Goal: Transaction & Acquisition: Purchase product/service

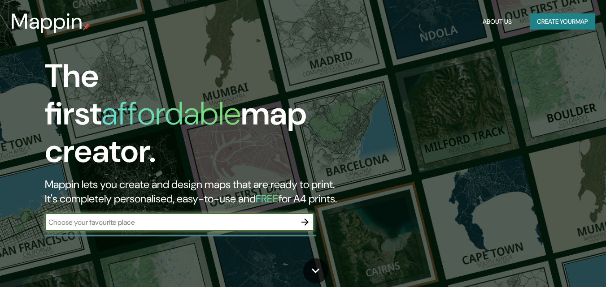
click at [122, 217] on input "text" at bounding box center [170, 222] width 251 height 10
type input "AVENIDA FRANCISCO DE AGUIRRE"
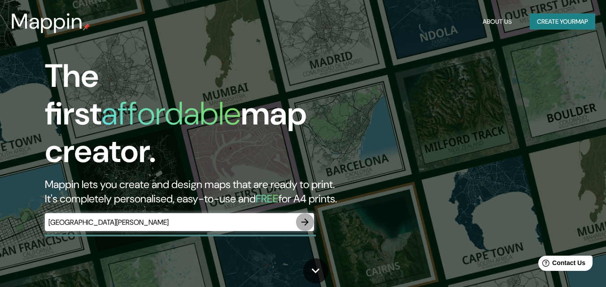
click at [309, 217] on icon "button" at bounding box center [305, 222] width 11 height 11
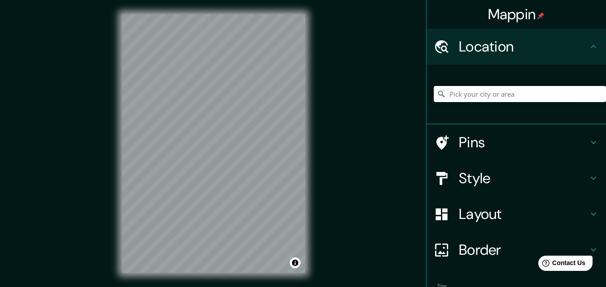
click at [510, 91] on input "Pick your city or area" at bounding box center [520, 94] width 172 height 16
type input "Avenida Francisco De Assis, Santa Maria do Tocantins - Tocantins, 77716-000, Br…"
click at [596, 93] on icon "Clear" at bounding box center [598, 93] width 5 height 5
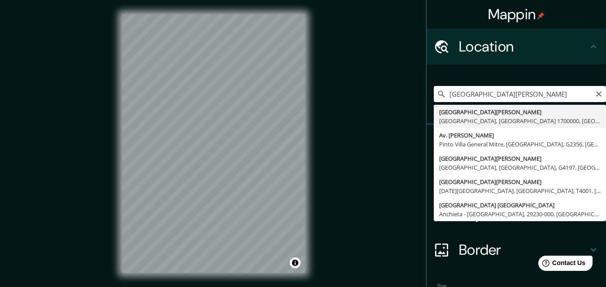
type input "[GEOGRAPHIC_DATA][PERSON_NAME], [GEOGRAPHIC_DATA][PERSON_NAME], [GEOGRAPHIC_DAT…"
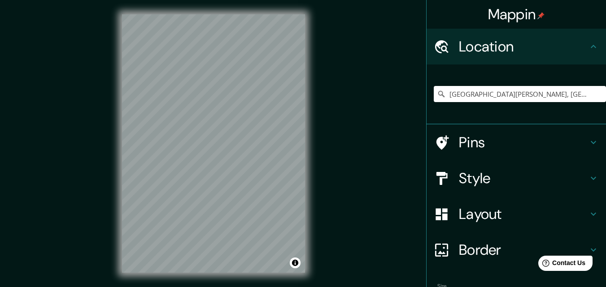
click at [462, 178] on h4 "Style" at bounding box center [523, 179] width 129 height 18
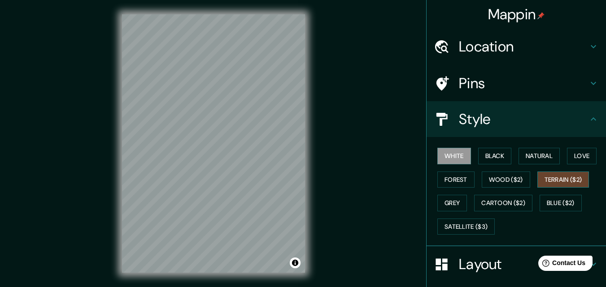
click at [553, 180] on button "Terrain ($2)" at bounding box center [563, 180] width 52 height 17
click at [543, 154] on button "Natural" at bounding box center [538, 156] width 41 height 17
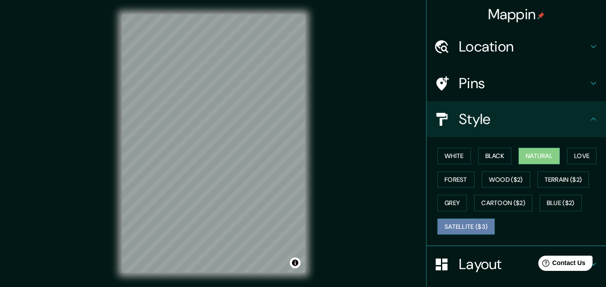
click at [479, 230] on button "Satellite ($3)" at bounding box center [465, 227] width 57 height 17
click at [323, 155] on div "Mappin Location [GEOGRAPHIC_DATA][PERSON_NAME], [GEOGRAPHIC_DATA][PERSON_NAME],…" at bounding box center [303, 151] width 606 height 302
click at [307, 154] on div "© Mapbox © OpenStreetMap Improve this map © Maxar" at bounding box center [214, 143] width 212 height 287
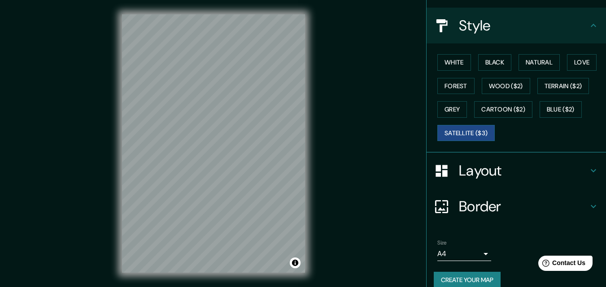
scroll to position [106, 0]
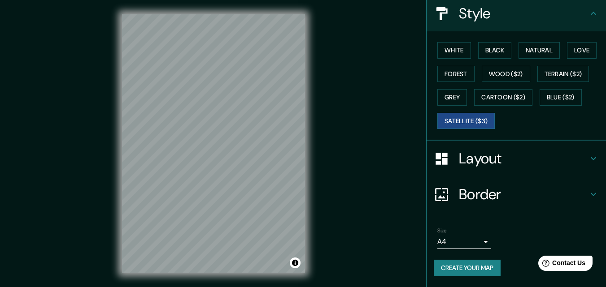
click at [452, 248] on body "Mappin Location [GEOGRAPHIC_DATA][PERSON_NAME], [GEOGRAPHIC_DATA][PERSON_NAME],…" at bounding box center [303, 143] width 606 height 287
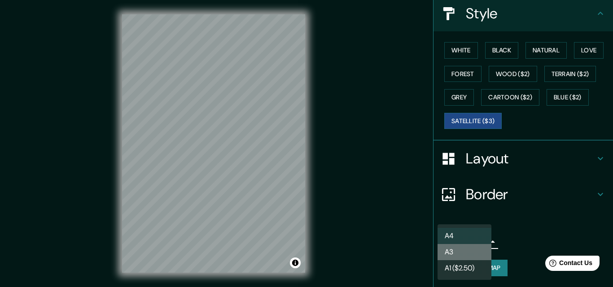
click at [458, 252] on li "A3" at bounding box center [464, 252] width 54 height 16
type input "a4"
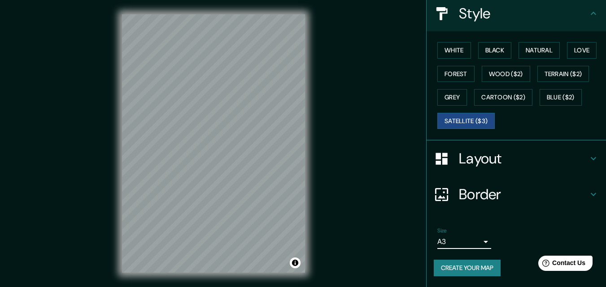
click at [461, 266] on button "Create your map" at bounding box center [467, 268] width 67 height 17
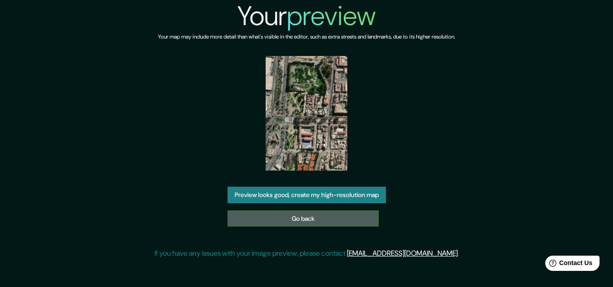
click at [291, 216] on link "Go back" at bounding box center [302, 219] width 151 height 17
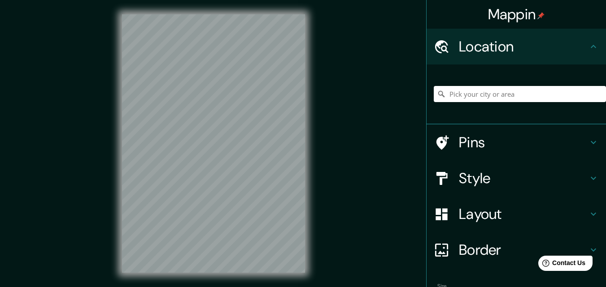
scroll to position [14, 0]
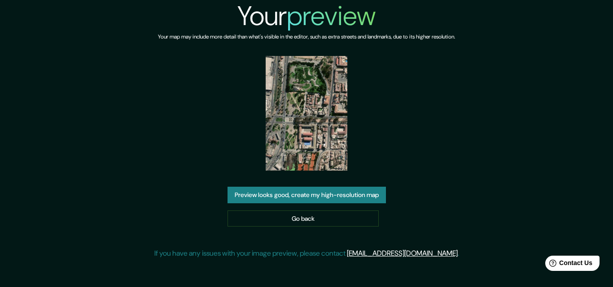
click at [277, 189] on button "Preview looks good, create my high-resolution map" at bounding box center [306, 195] width 158 height 17
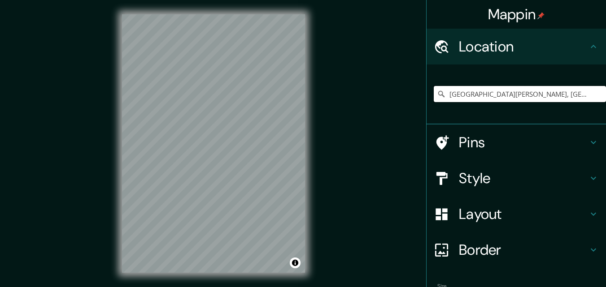
click at [471, 92] on input "[GEOGRAPHIC_DATA][PERSON_NAME], [GEOGRAPHIC_DATA][PERSON_NAME], [GEOGRAPHIC_DAT…" at bounding box center [520, 94] width 172 height 16
click at [516, 98] on input "[GEOGRAPHIC_DATA][PERSON_NAME], [GEOGRAPHIC_DATA][PERSON_NAME], [GEOGRAPHIC_DAT…" at bounding box center [520, 94] width 172 height 16
click at [497, 91] on input "[GEOGRAPHIC_DATA][PERSON_NAME], [GEOGRAPHIC_DATA][PERSON_NAME], [GEOGRAPHIC_DAT…" at bounding box center [520, 94] width 172 height 16
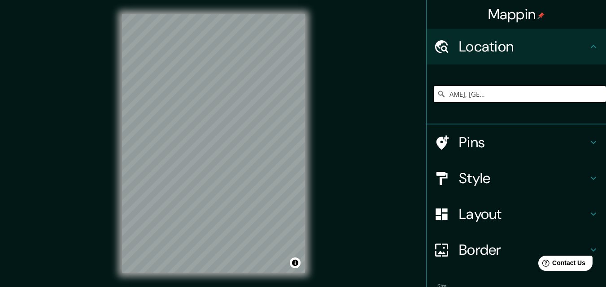
drag, startPoint x: 497, startPoint y: 91, endPoint x: 596, endPoint y: 95, distance: 99.2
click at [596, 95] on input "[GEOGRAPHIC_DATA][PERSON_NAME], [GEOGRAPHIC_DATA][PERSON_NAME], [GEOGRAPHIC_DAT…" at bounding box center [520, 94] width 172 height 16
click at [583, 100] on input "[GEOGRAPHIC_DATA][PERSON_NAME], [GEOGRAPHIC_DATA][PERSON_NAME], [GEOGRAPHIC_DAT…" at bounding box center [520, 94] width 172 height 16
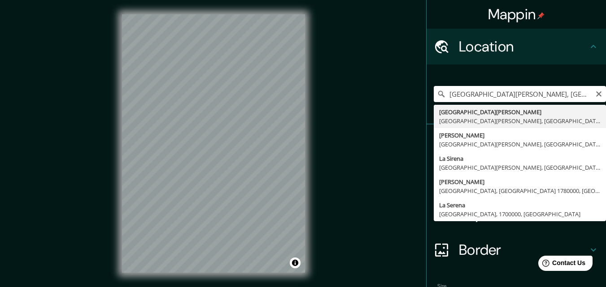
type input "[GEOGRAPHIC_DATA][PERSON_NAME], [GEOGRAPHIC_DATA][PERSON_NAME], [GEOGRAPHIC_DAT…"
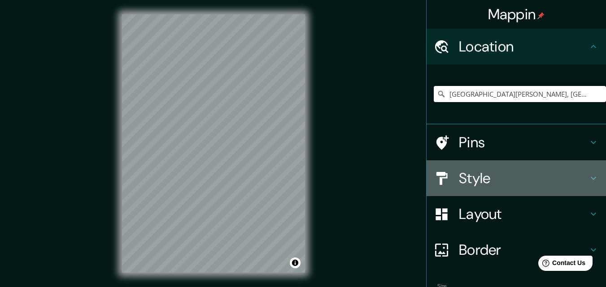
click at [512, 180] on h4 "Style" at bounding box center [523, 179] width 129 height 18
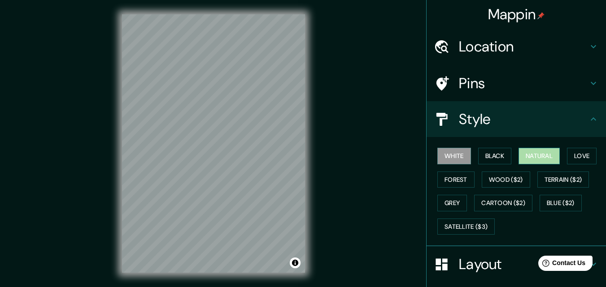
click at [535, 160] on button "Natural" at bounding box center [538, 156] width 41 height 17
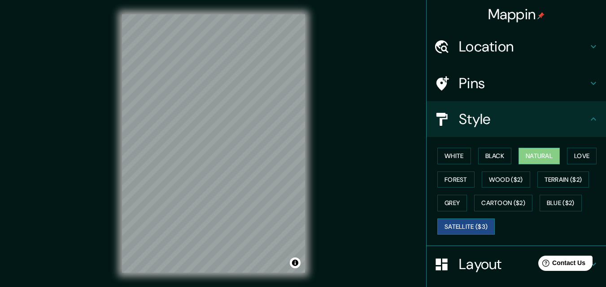
click at [458, 226] on button "Satellite ($3)" at bounding box center [465, 227] width 57 height 17
click at [312, 158] on div "© Mapbox © OpenStreetMap Improve this map © Maxar" at bounding box center [214, 143] width 212 height 287
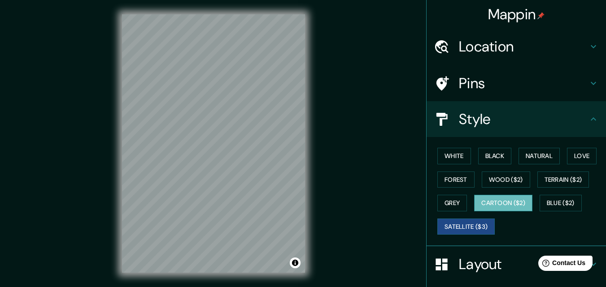
scroll to position [106, 0]
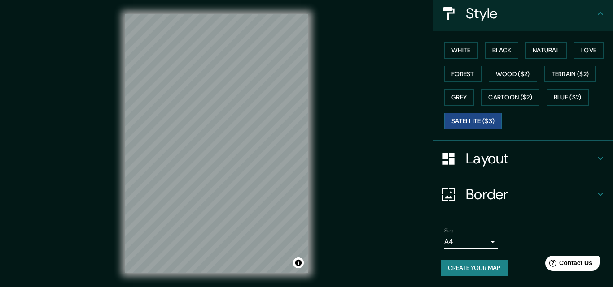
click at [444, 241] on body "Mappin Location [GEOGRAPHIC_DATA][PERSON_NAME], [GEOGRAPHIC_DATA][PERSON_NAME],…" at bounding box center [306, 143] width 613 height 287
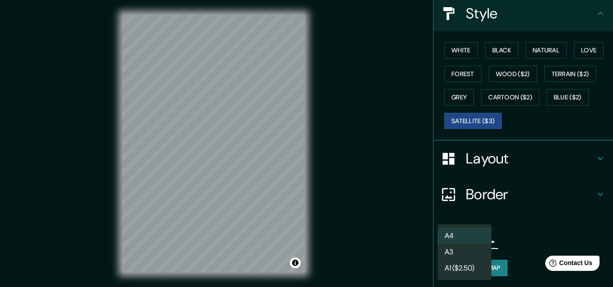
click at [454, 248] on li "A3" at bounding box center [464, 252] width 54 height 16
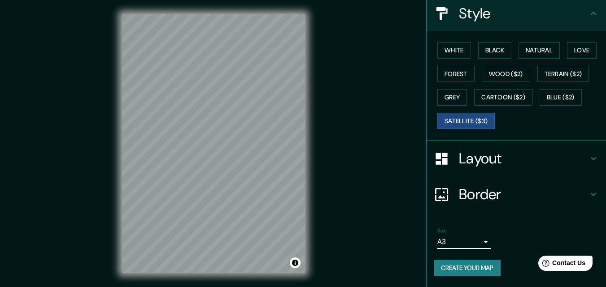
click at [470, 159] on h4 "Layout" at bounding box center [523, 159] width 129 height 18
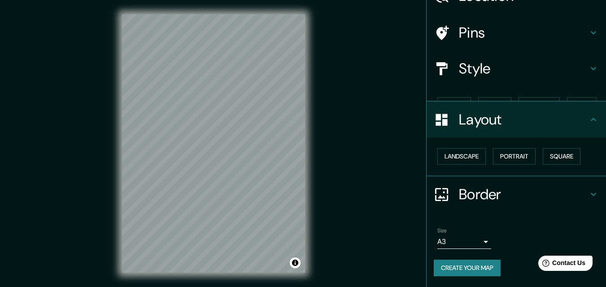
scroll to position [35, 0]
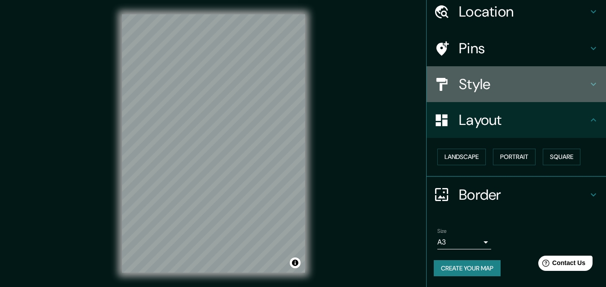
click at [459, 83] on h4 "Style" at bounding box center [523, 84] width 129 height 18
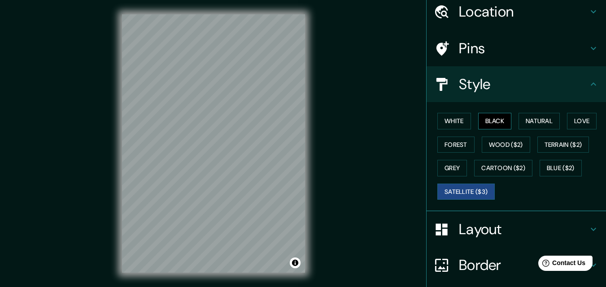
click at [483, 126] on button "Black" at bounding box center [495, 121] width 34 height 17
click at [441, 120] on button "White" at bounding box center [454, 121] width 34 height 17
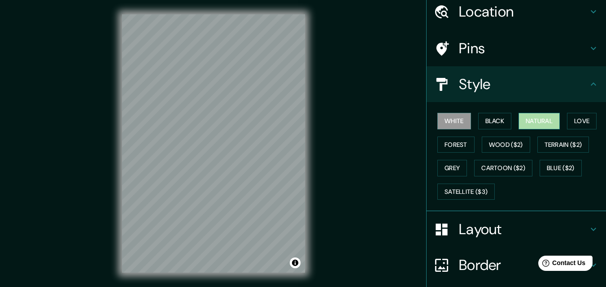
click at [526, 119] on button "Natural" at bounding box center [538, 121] width 41 height 17
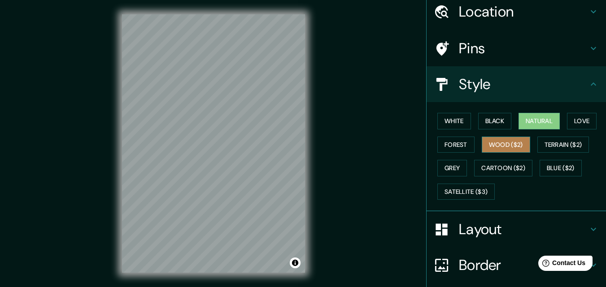
click at [502, 144] on button "Wood ($2)" at bounding box center [506, 145] width 48 height 17
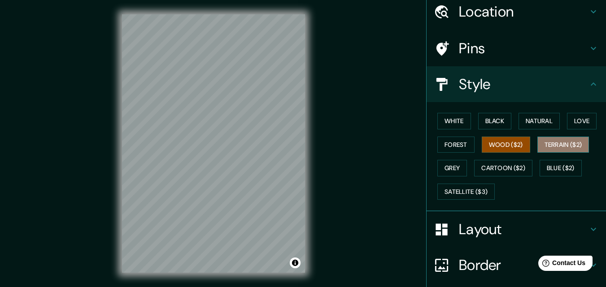
click at [543, 148] on button "Terrain ($2)" at bounding box center [563, 145] width 52 height 17
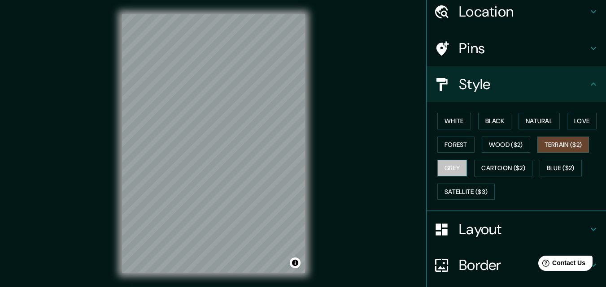
click at [443, 173] on button "Grey" at bounding box center [452, 168] width 30 height 17
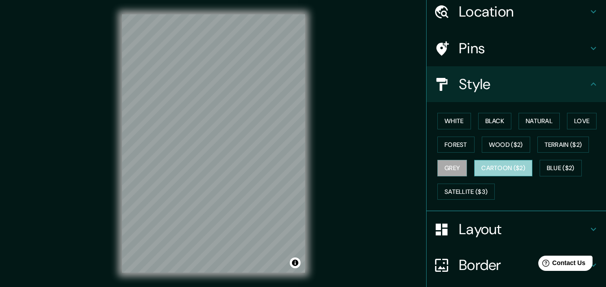
click at [487, 174] on button "Cartoon ($2)" at bounding box center [503, 168] width 58 height 17
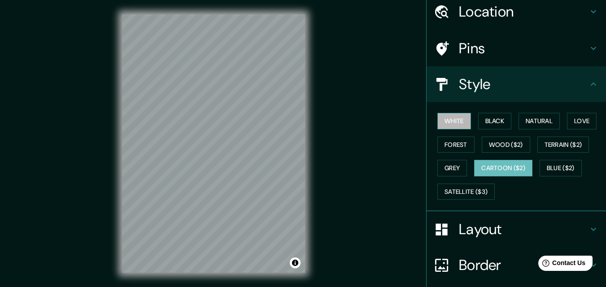
click at [443, 115] on button "White" at bounding box center [454, 121] width 34 height 17
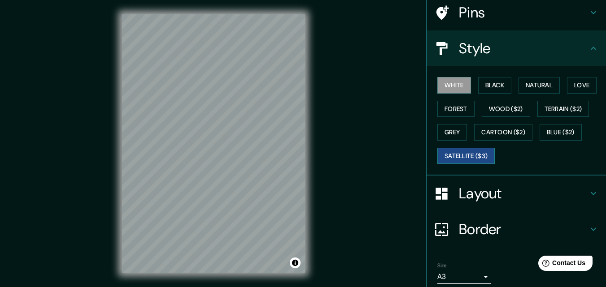
scroll to position [106, 0]
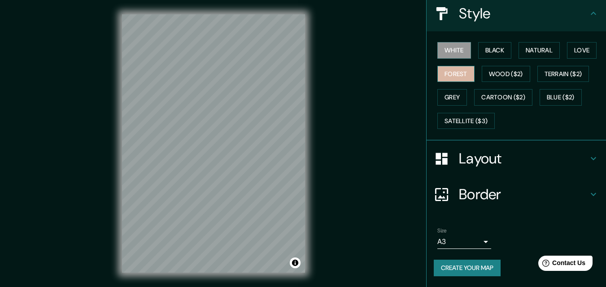
click at [444, 74] on button "Forest" at bounding box center [455, 74] width 37 height 17
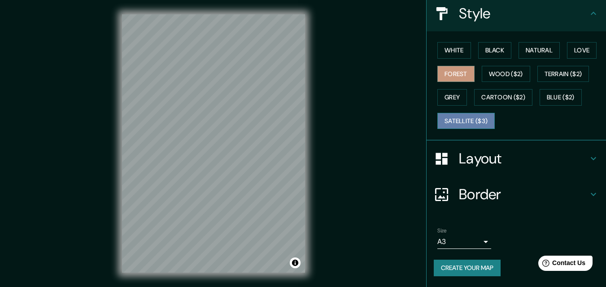
click at [465, 122] on button "Satellite ($3)" at bounding box center [465, 121] width 57 height 17
click at [448, 74] on button "Forest" at bounding box center [455, 74] width 37 height 17
click at [484, 55] on button "Black" at bounding box center [495, 50] width 34 height 17
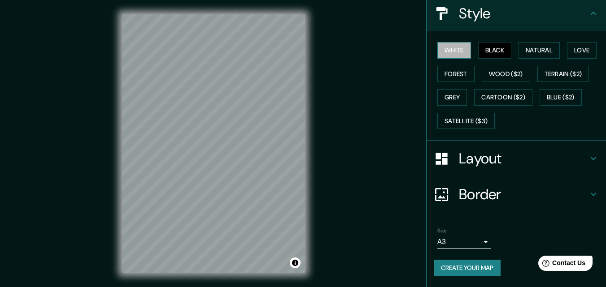
click at [445, 52] on button "White" at bounding box center [454, 50] width 34 height 17
click at [490, 57] on button "Black" at bounding box center [495, 50] width 34 height 17
click at [439, 48] on button "White" at bounding box center [454, 50] width 34 height 17
click at [478, 46] on button "Black" at bounding box center [495, 50] width 34 height 17
